Goal: Task Accomplishment & Management: Manage account settings

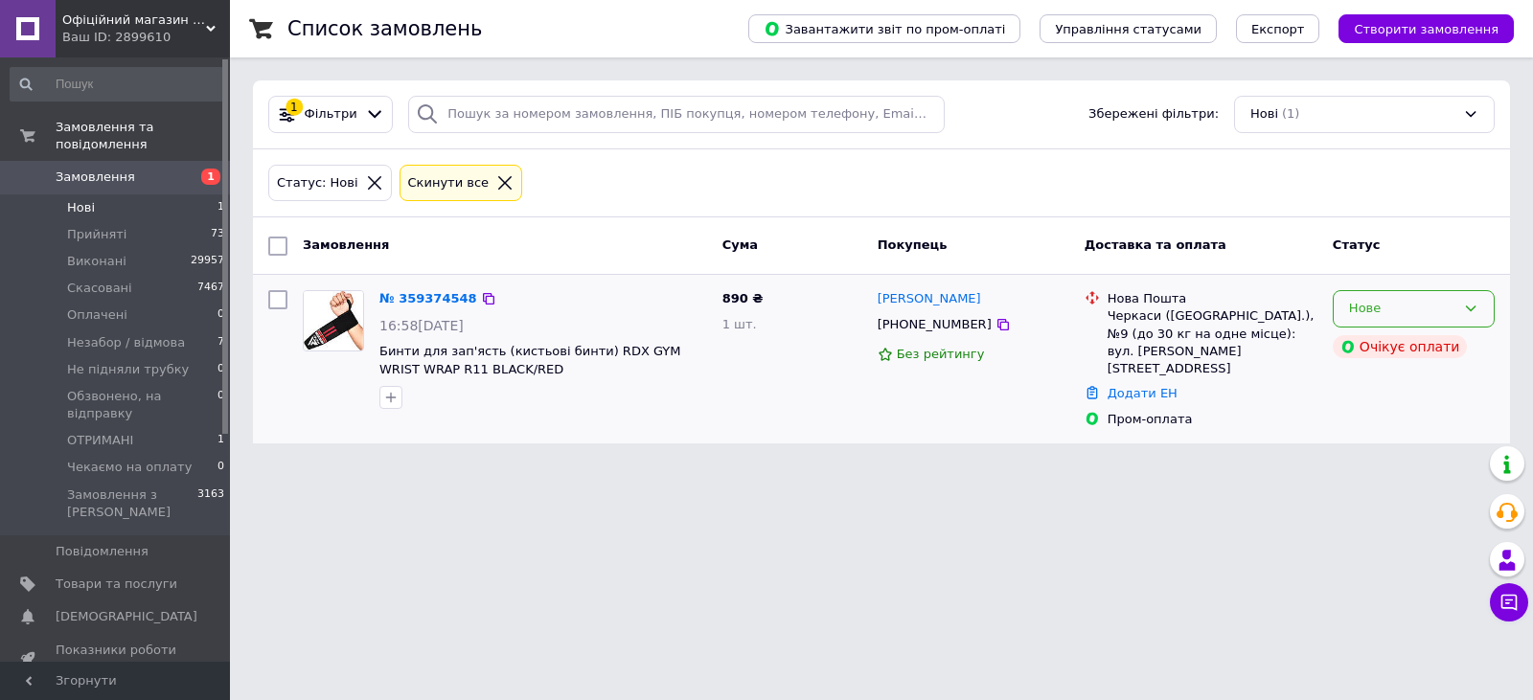
click at [1384, 303] on div "Нове" at bounding box center [1402, 309] width 106 height 20
click at [1368, 354] on li "Прийнято" at bounding box center [1413, 348] width 160 height 35
click at [438, 306] on link "№ 359374548" at bounding box center [423, 298] width 88 height 14
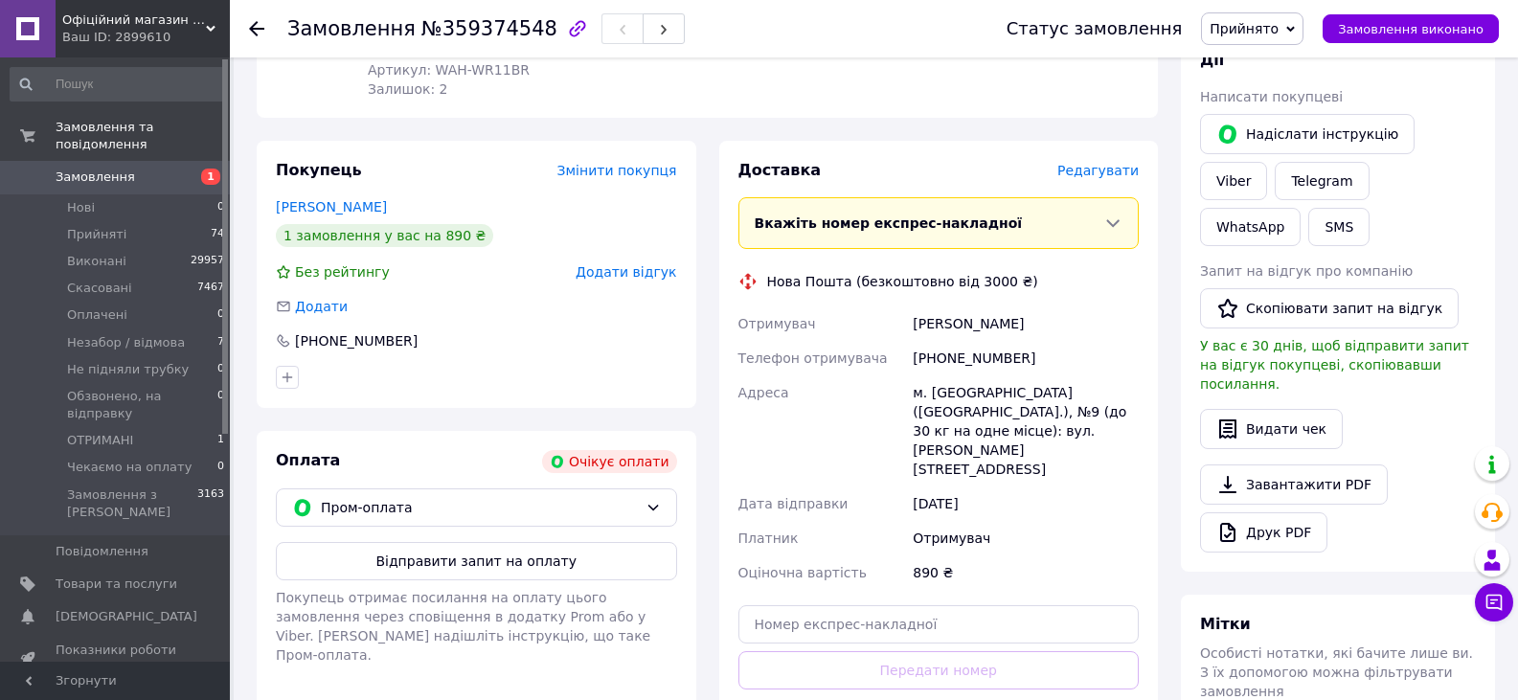
scroll to position [383, 0]
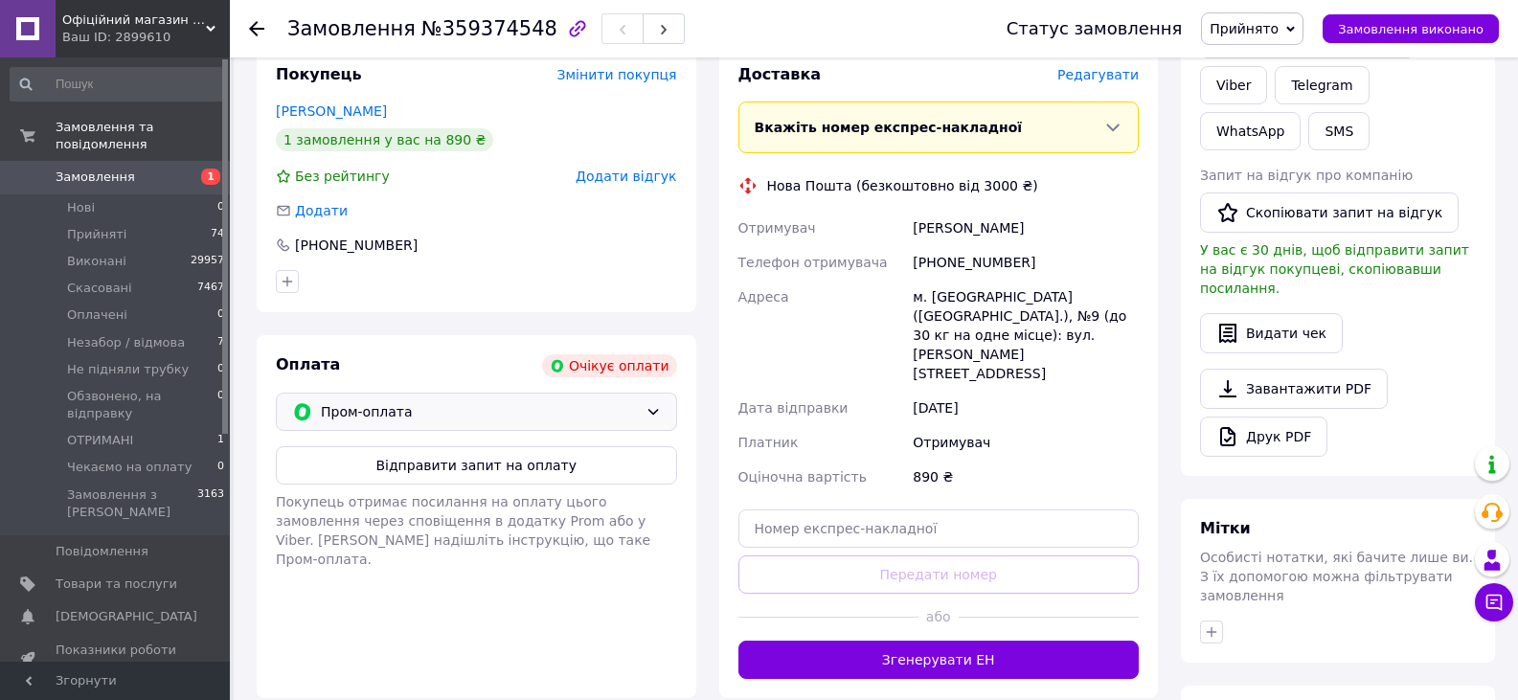
click at [524, 401] on span "Пром-оплата" at bounding box center [479, 411] width 317 height 21
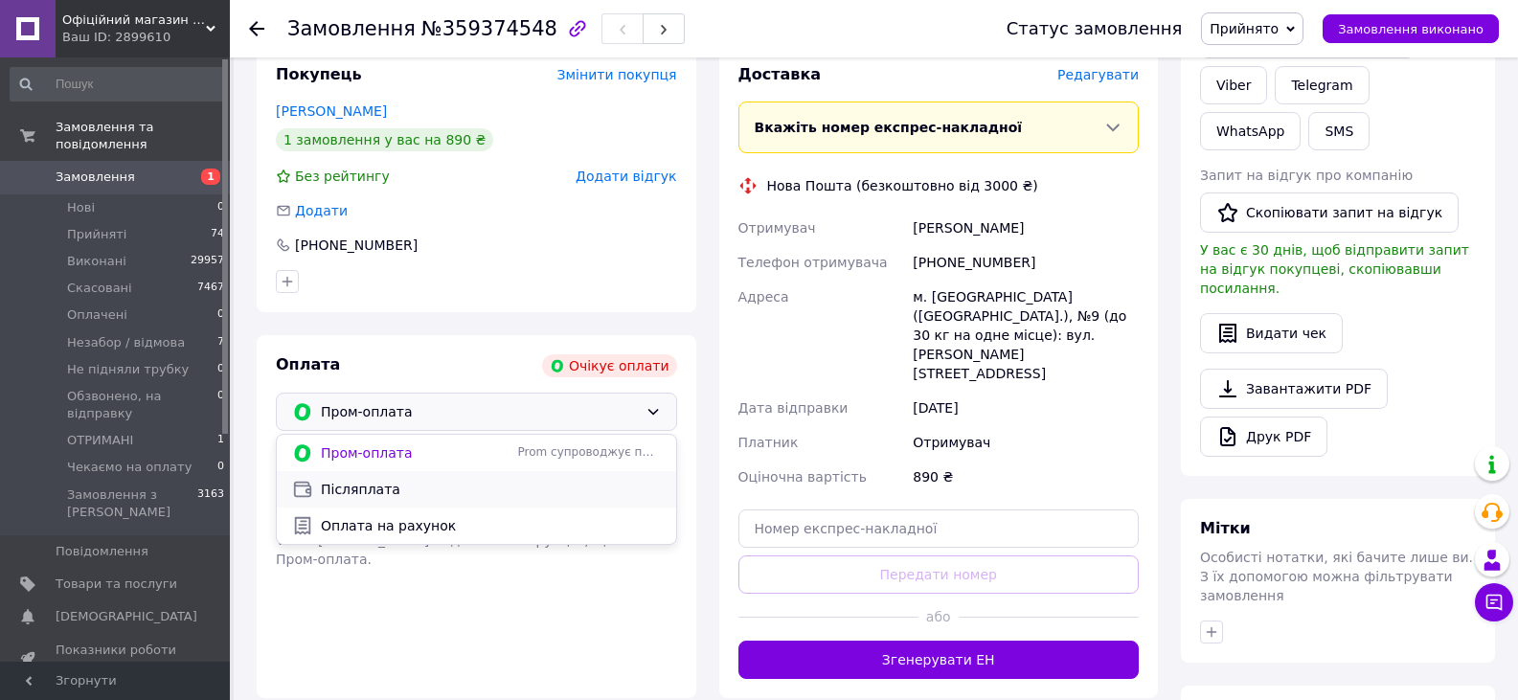
click at [362, 480] on span "Післяплата" at bounding box center [491, 489] width 340 height 19
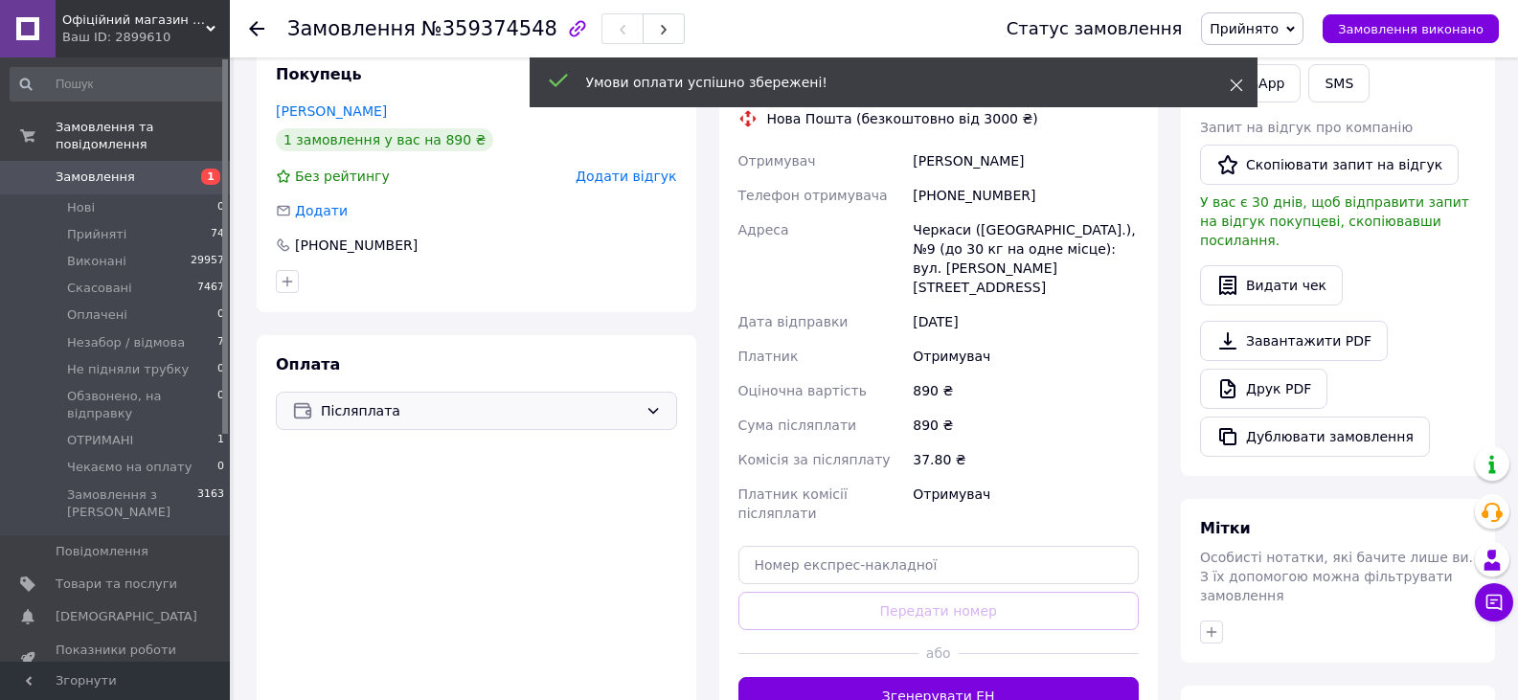
click at [1231, 81] on icon at bounding box center [1236, 85] width 13 height 13
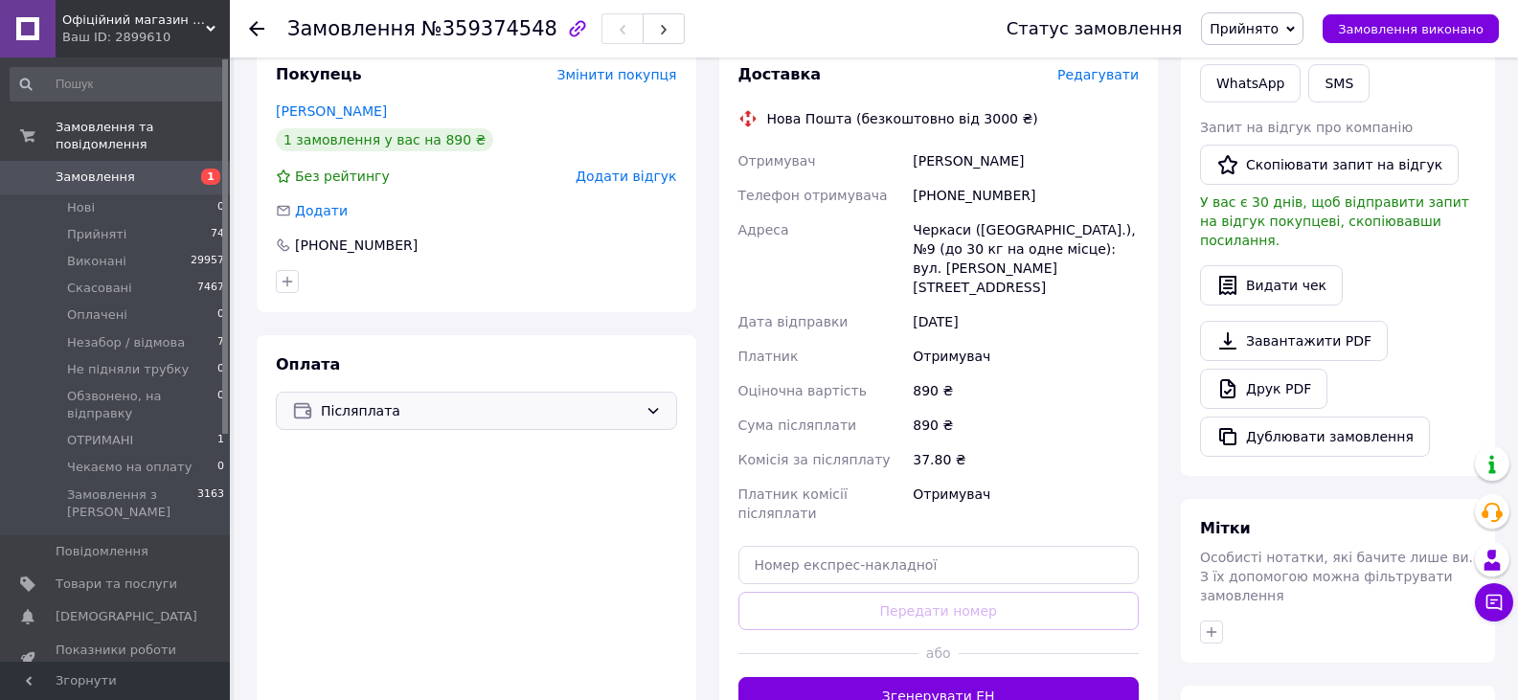
click at [1279, 25] on span "Прийнято" at bounding box center [1244, 28] width 69 height 15
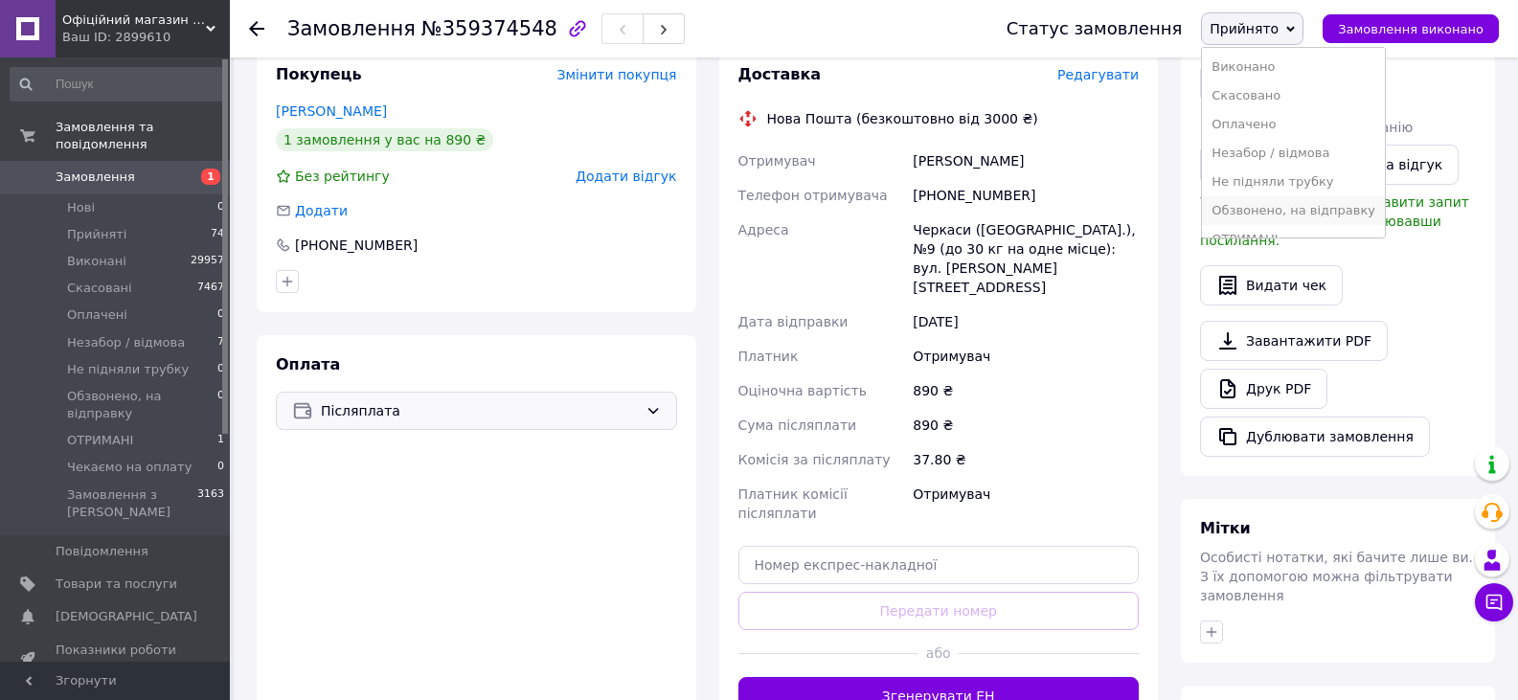
click at [1281, 204] on li "Обзвонено, на відправку" at bounding box center [1293, 210] width 183 height 29
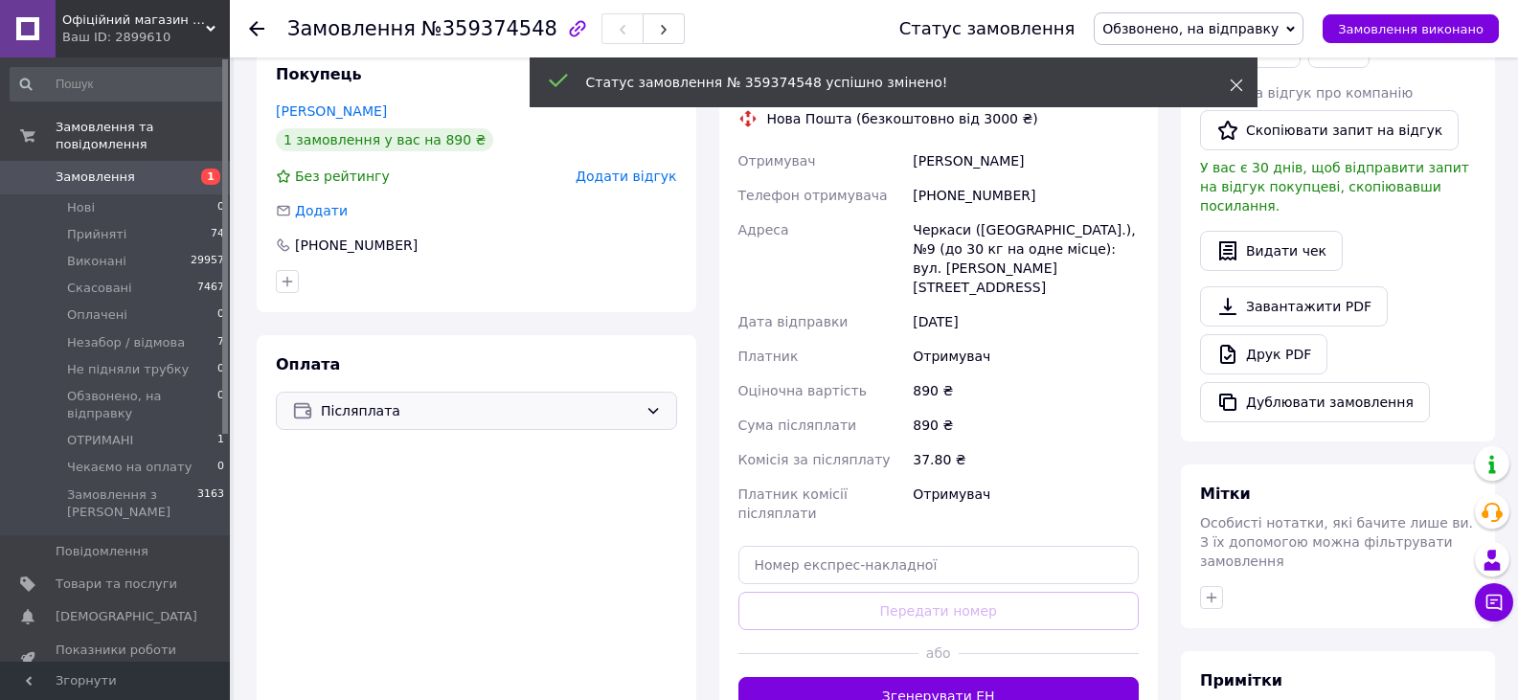
click at [1239, 86] on icon at bounding box center [1236, 85] width 13 height 13
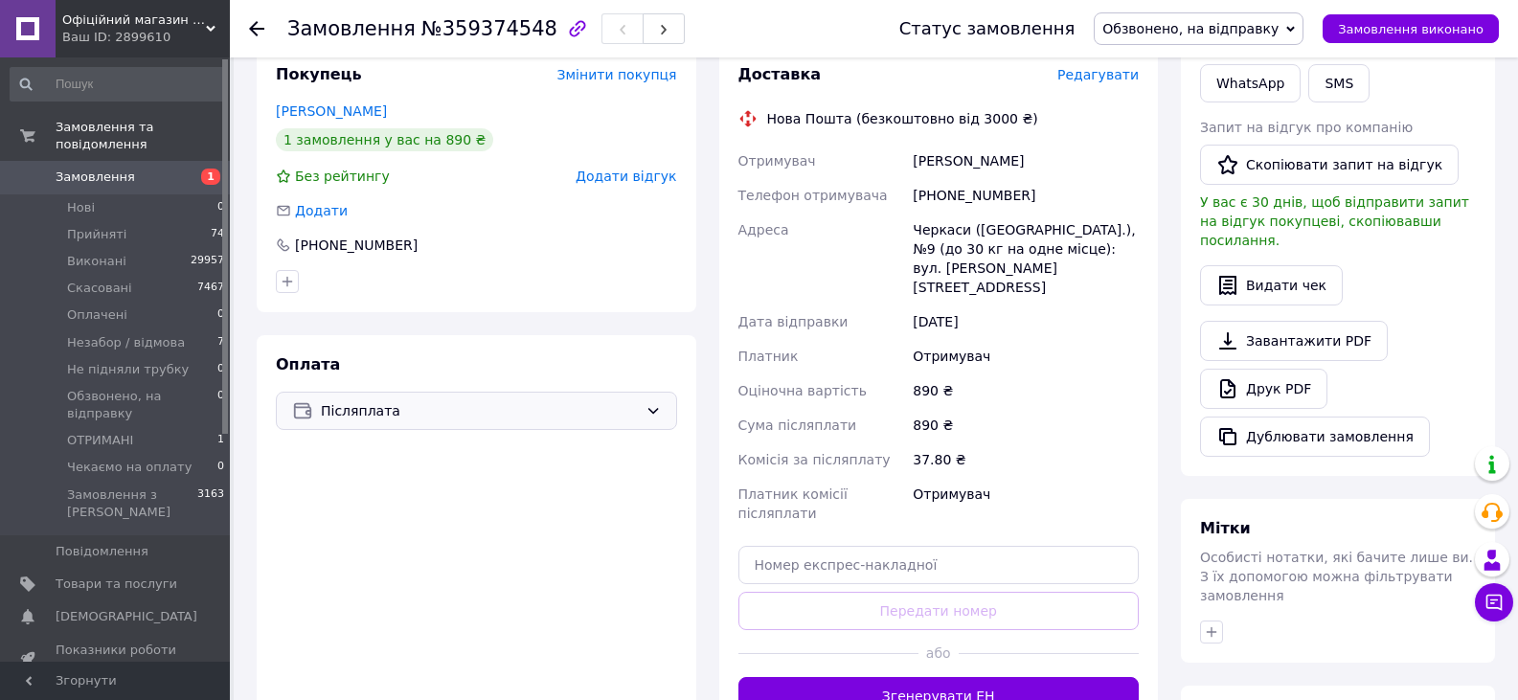
scroll to position [287, 0]
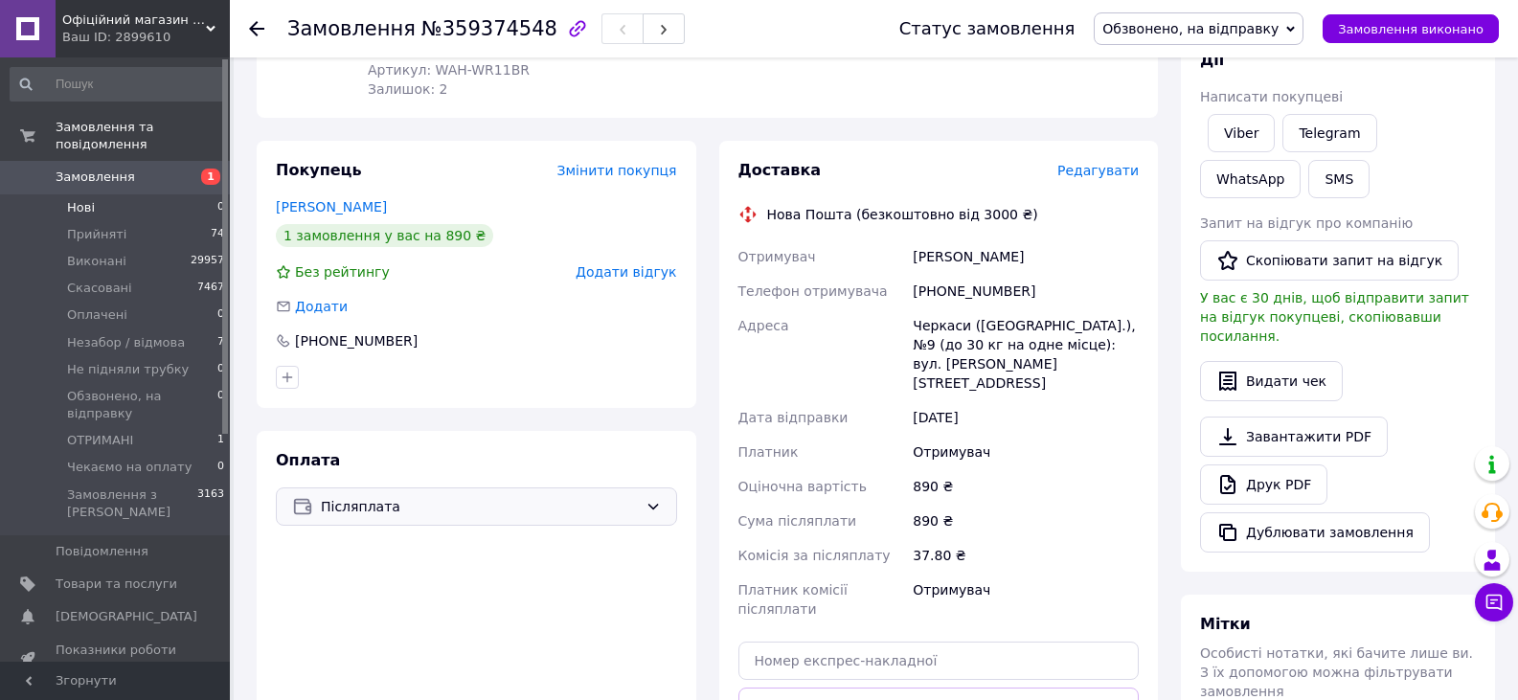
click at [113, 194] on li "Нові 0" at bounding box center [118, 207] width 236 height 27
